Goal: Go to known website: Go to known website

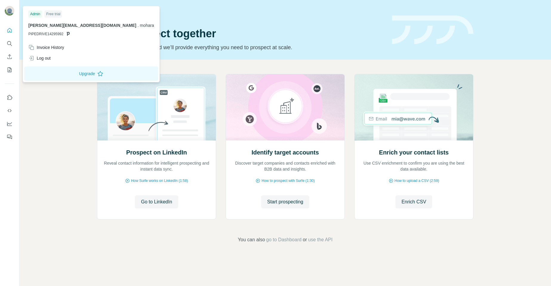
click at [10, 13] on img at bounding box center [10, 11] width 10 height 10
click at [39, 61] on div "Log out" at bounding box center [39, 58] width 22 height 6
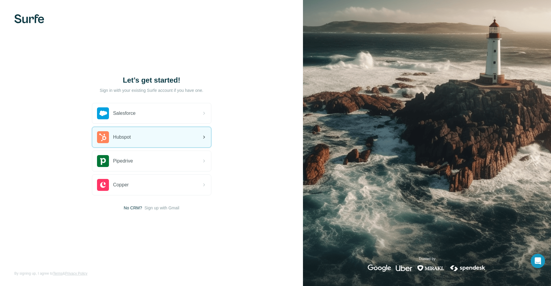
click at [121, 139] on span "Hubspot" at bounding box center [122, 137] width 18 height 7
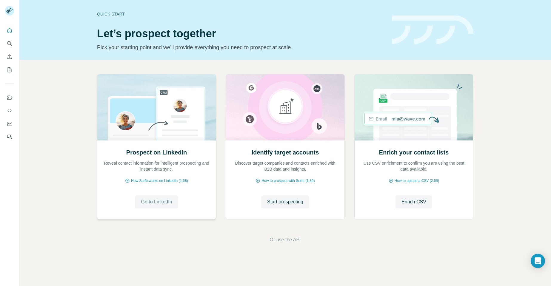
click at [155, 204] on span "Go to LinkedIn" at bounding box center [156, 201] width 31 height 7
click at [155, 202] on span "Go to LinkedIn" at bounding box center [156, 201] width 31 height 7
